Goal: Information Seeking & Learning: Learn about a topic

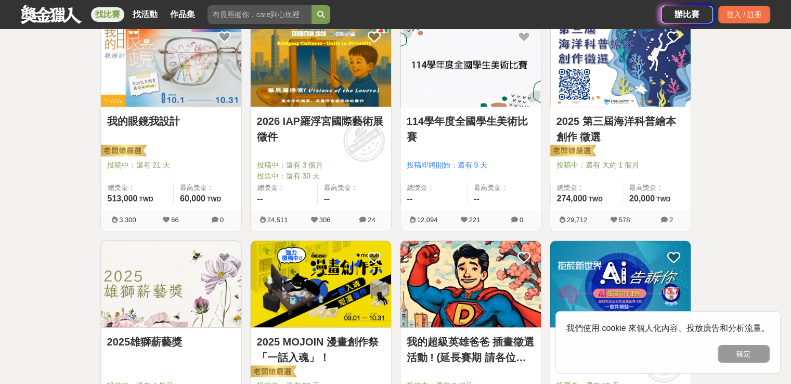
scroll to position [364, 0]
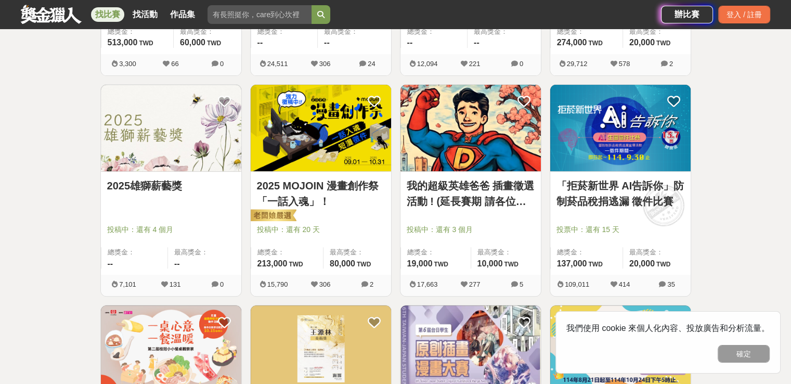
drag, startPoint x: 152, startPoint y: 149, endPoint x: 160, endPoint y: 154, distance: 9.4
click at [160, 154] on img at bounding box center [171, 128] width 140 height 87
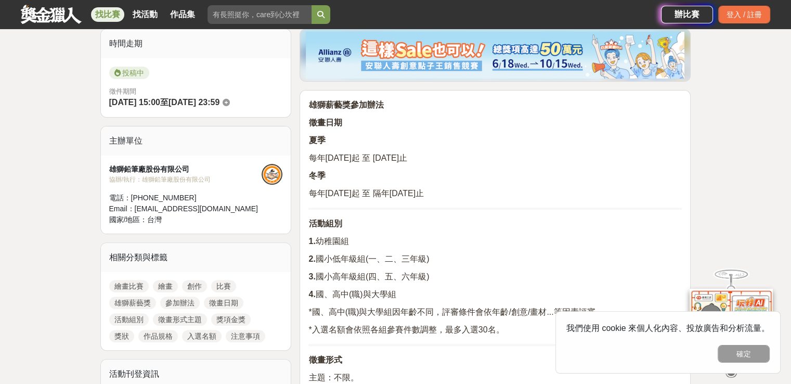
scroll to position [104, 0]
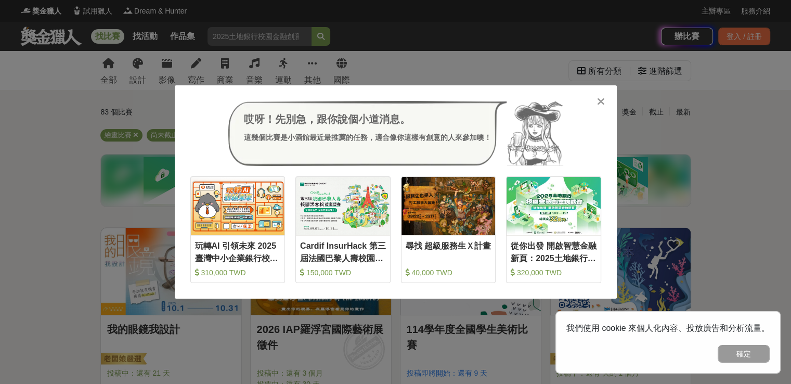
click at [601, 102] on icon at bounding box center [601, 101] width 8 height 10
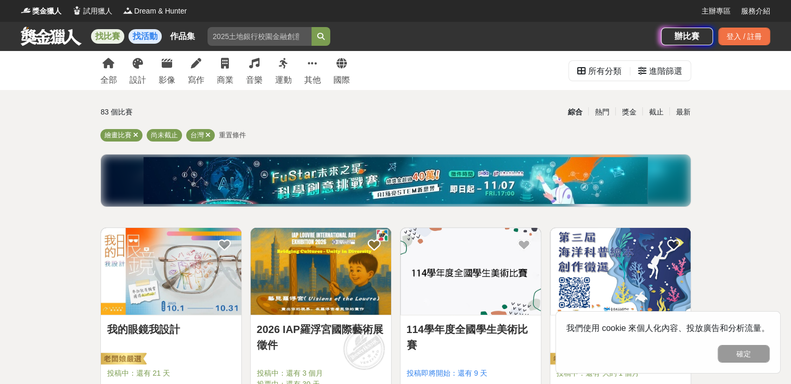
click at [133, 36] on link "找活動" at bounding box center [144, 36] width 33 height 15
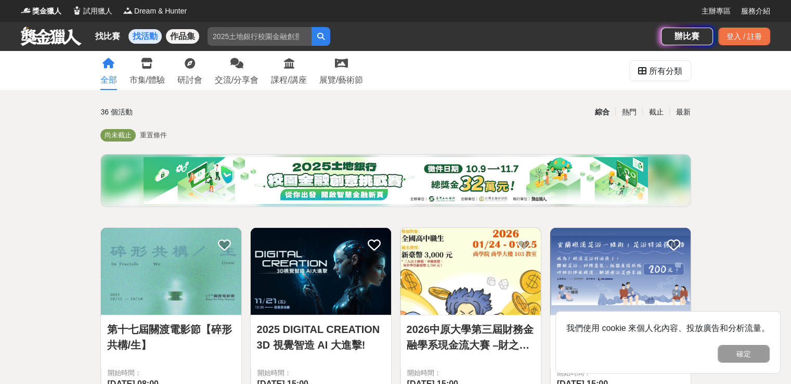
click at [185, 35] on link "作品集" at bounding box center [182, 36] width 33 height 15
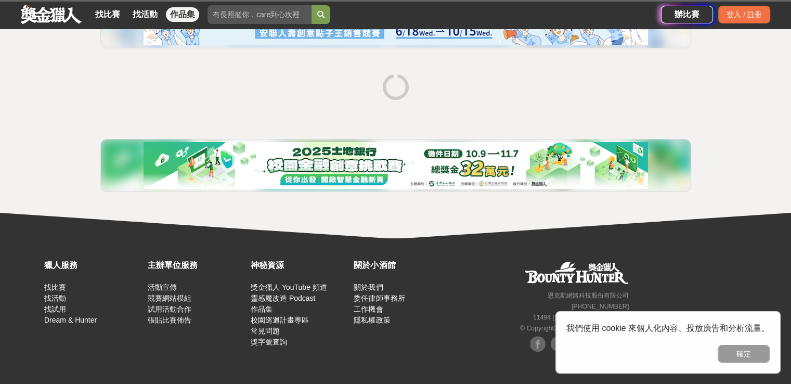
scroll to position [3, 0]
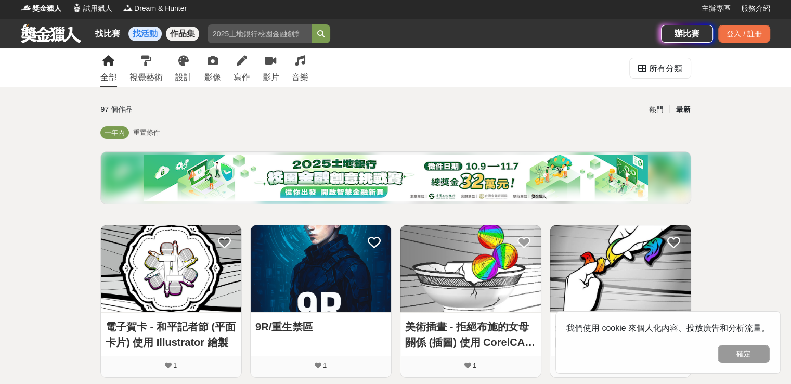
click at [145, 30] on link "找活動" at bounding box center [144, 34] width 33 height 15
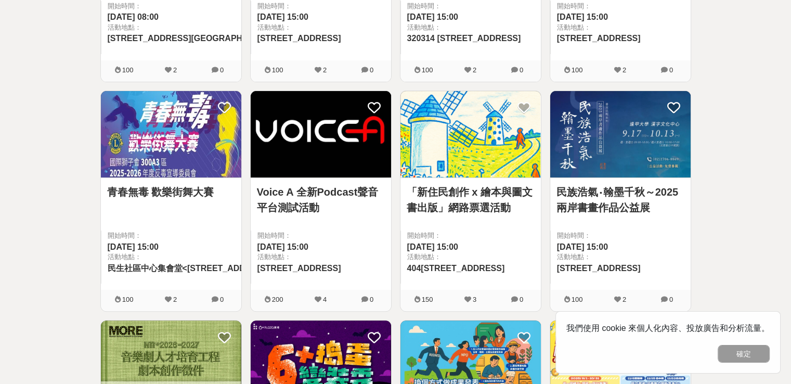
scroll to position [3, 0]
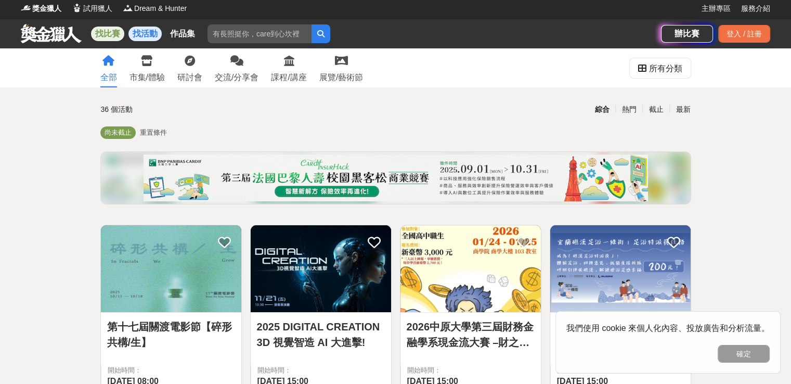
click at [106, 34] on link "找比賽" at bounding box center [107, 34] width 33 height 15
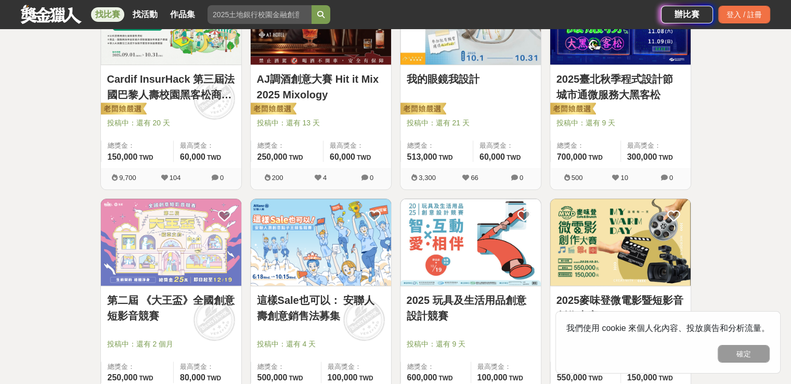
scroll to position [575, 0]
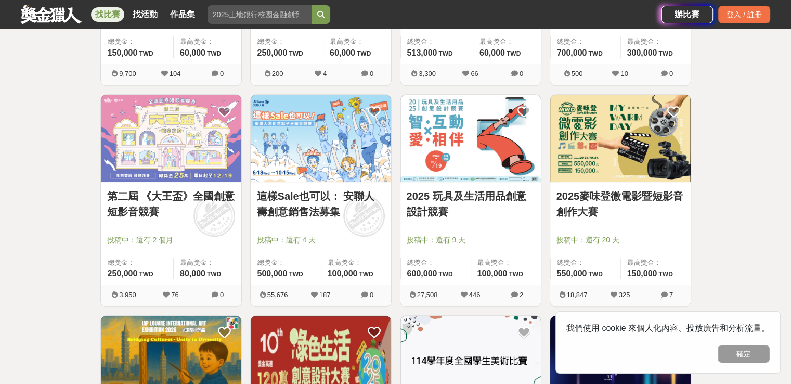
drag, startPoint x: 727, startPoint y: 354, endPoint x: 701, endPoint y: 344, distance: 28.0
click at [725, 354] on button "確定" at bounding box center [744, 354] width 52 height 18
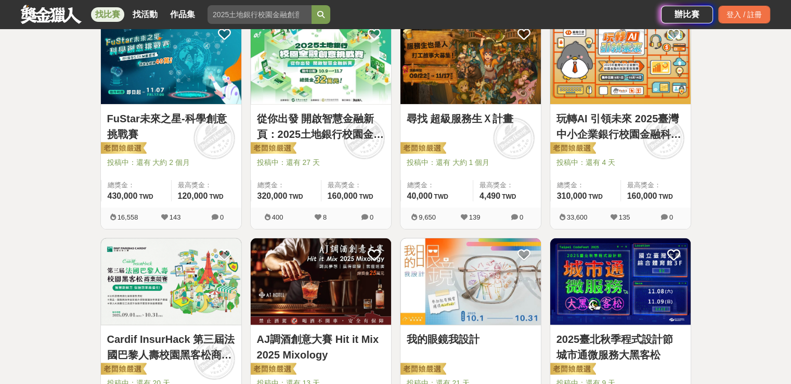
scroll to position [55, 0]
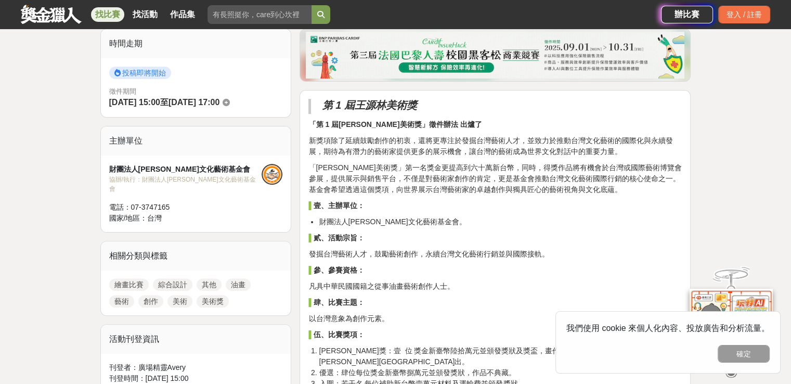
scroll to position [364, 0]
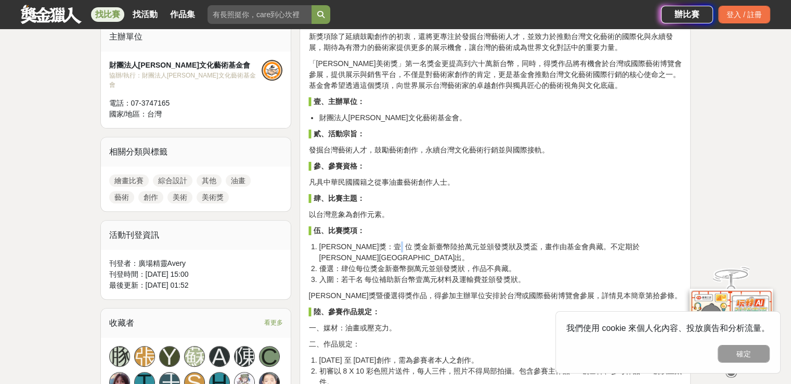
drag, startPoint x: 417, startPoint y: 244, endPoint x: 429, endPoint y: 244, distance: 11.4
click at [429, 244] on li "[PERSON_NAME]獎：壹 位 獎金新臺幣陸拾萬元並頒發獎狀及獎盃，畫作由基金會典藏。不定期於[PERSON_NAME][GEOGRAPHIC_DATA…" at bounding box center [500, 252] width 363 height 22
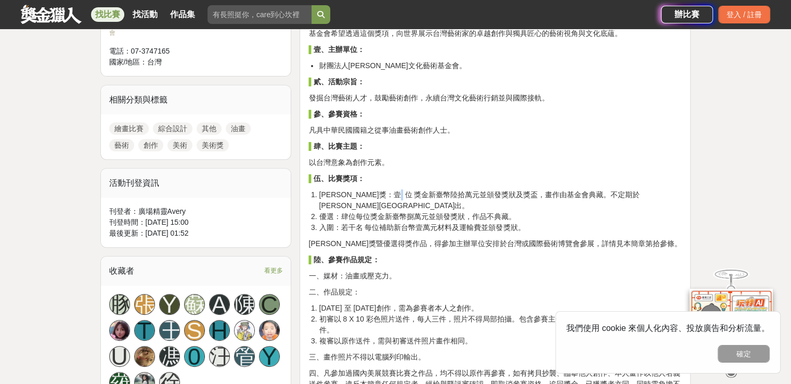
scroll to position [468, 0]
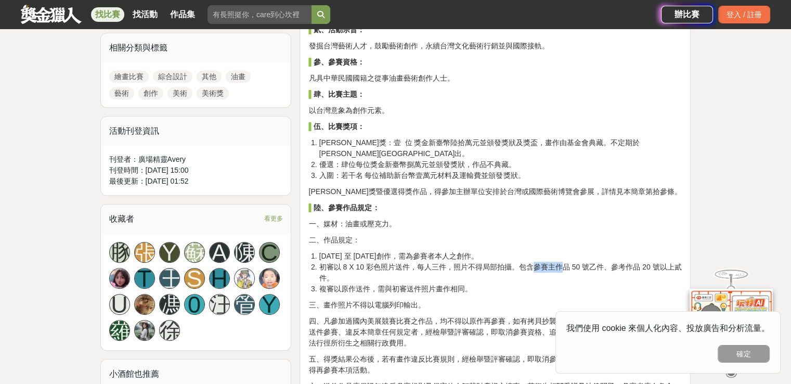
drag, startPoint x: 532, startPoint y: 256, endPoint x: 563, endPoint y: 257, distance: 31.2
click at [563, 262] on li "初審以 8 X 10 彩色照片送件，每人三件，照片不得局部拍攝。包含參賽主作品 50 號乙件、參考作品 20 號以上貳件。" at bounding box center [500, 273] width 363 height 22
click at [581, 262] on li "初審以 8 X 10 彩色照片送件，每人三件，照片不得局部拍攝。包含參賽主作品 50 號乙件、參考作品 20 號以上貳件。" at bounding box center [500, 273] width 363 height 22
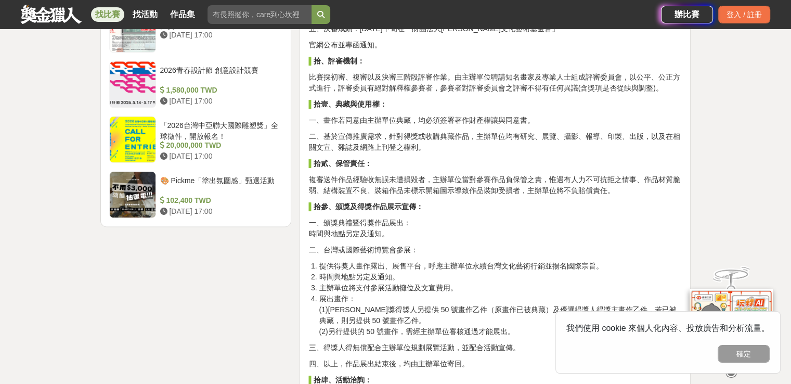
scroll to position [1144, 0]
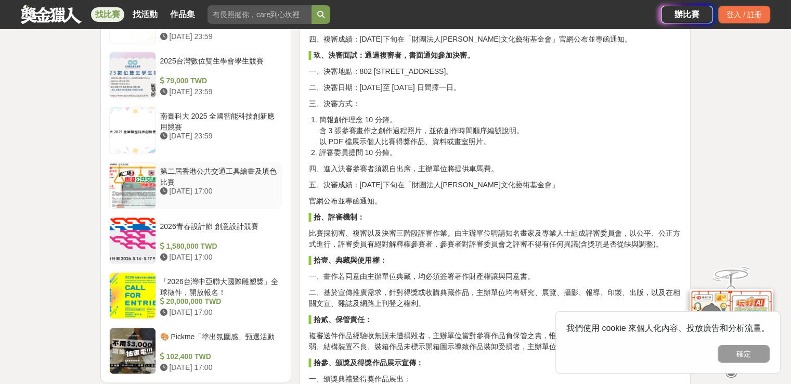
click at [236, 166] on div "第二屆香港公共交通工具繪畫及填色比賽" at bounding box center [219, 176] width 119 height 20
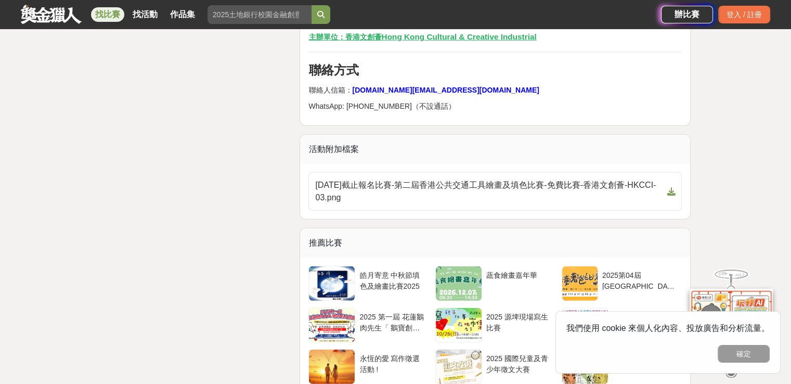
scroll to position [2913, 0]
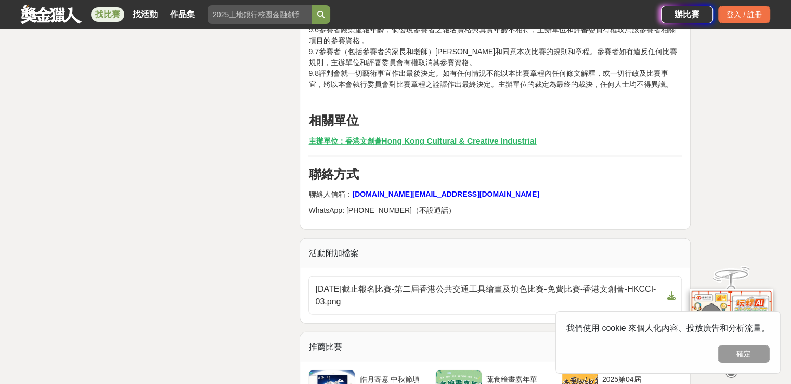
click at [358, 145] on u "主辦單位：香港文創薈" at bounding box center [344, 141] width 73 height 8
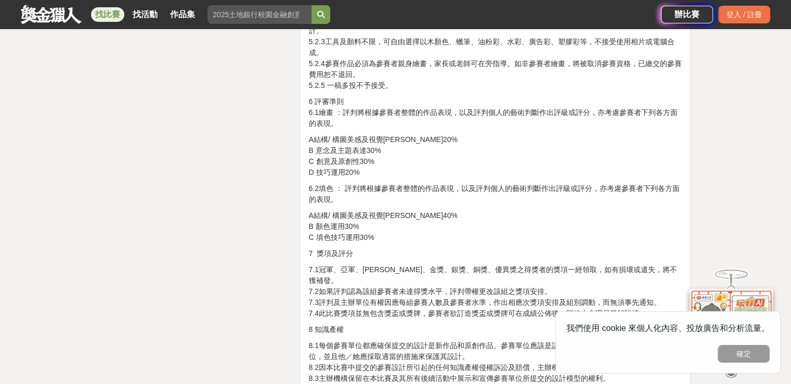
scroll to position [2185, 0]
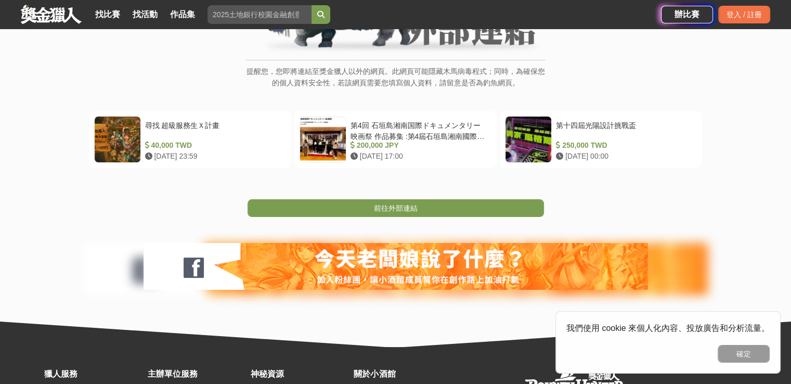
scroll to position [52, 0]
